Goal: Check status: Check status

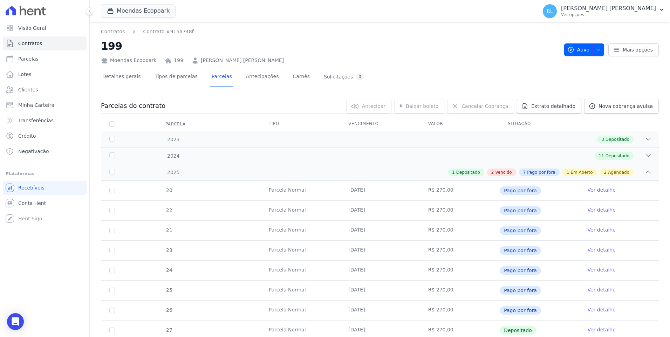
scroll to position [140, 0]
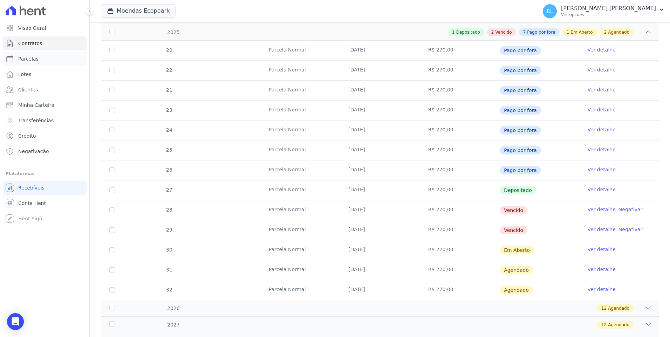
click at [47, 59] on link "Parcelas" at bounding box center [45, 59] width 84 height 14
select select
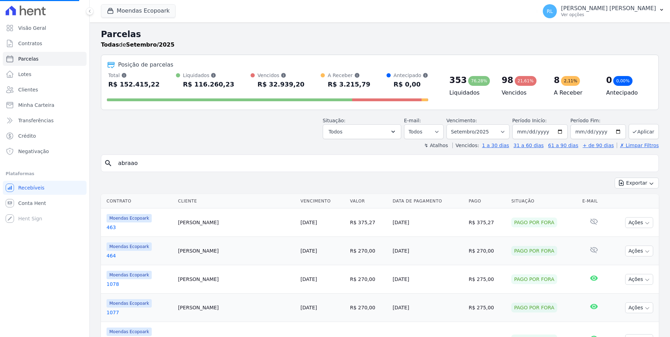
select select
click at [42, 105] on span "Minha Carteira" at bounding box center [36, 105] width 36 height 7
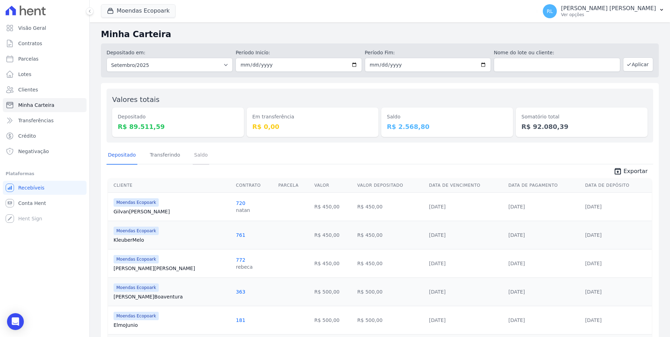
click at [195, 154] on link "Saldo" at bounding box center [201, 155] width 16 height 18
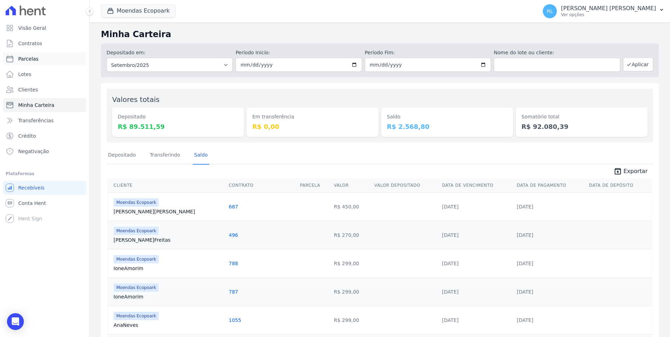
click at [35, 57] on span "Parcelas" at bounding box center [28, 58] width 20 height 7
select select
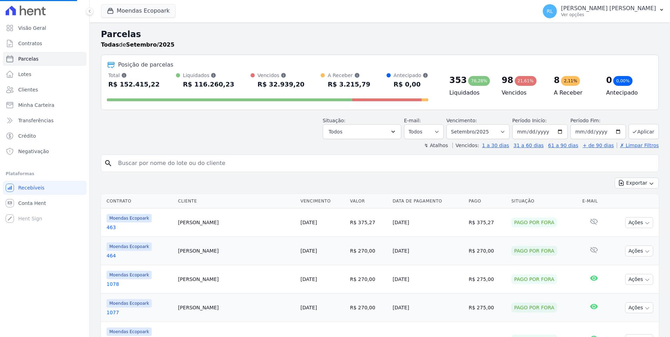
select select
